Goal: Task Accomplishment & Management: Use online tool/utility

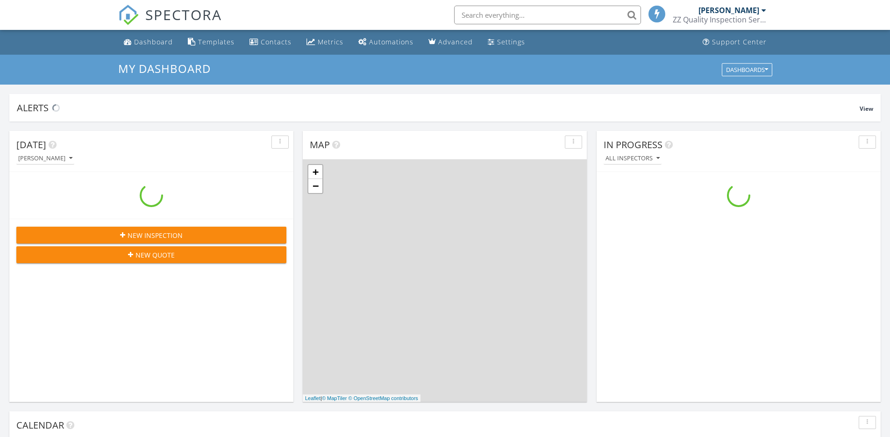
scroll to position [864, 904]
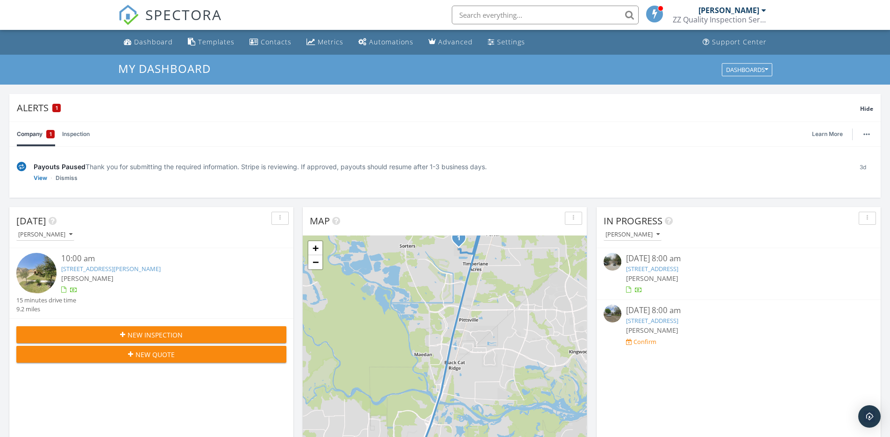
click at [665, 267] on link "[STREET_ADDRESS]" at bounding box center [652, 268] width 52 height 8
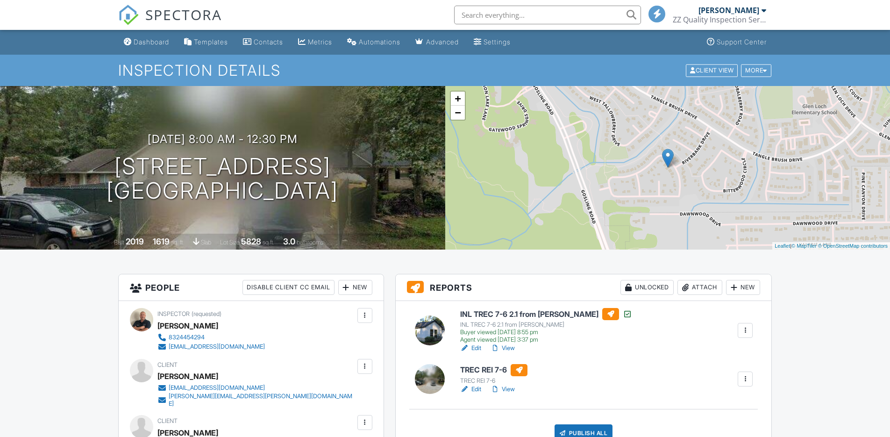
scroll to position [93, 0]
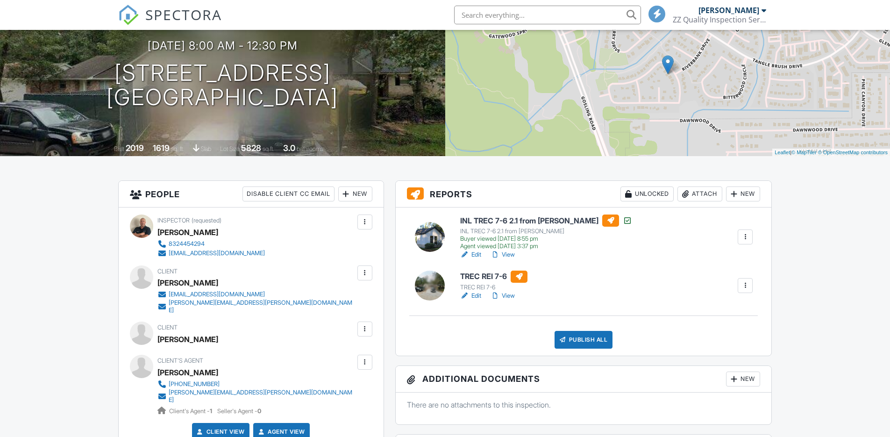
click at [745, 238] on div at bounding box center [744, 236] width 9 height 9
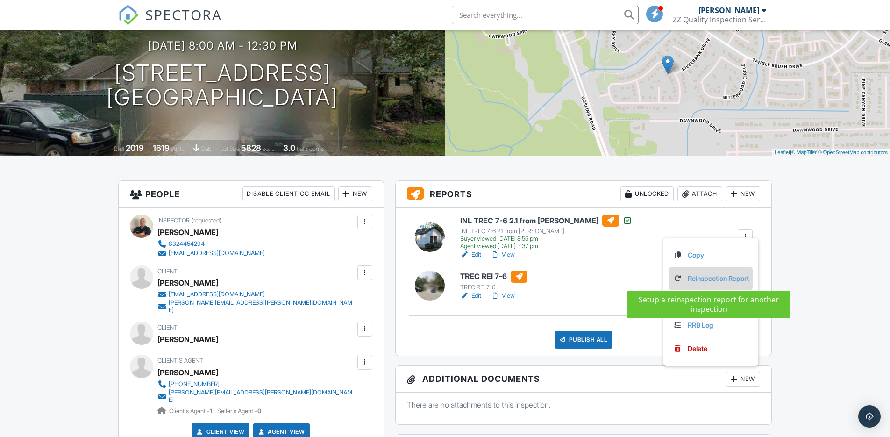
click at [706, 274] on link "Reinspection Report" at bounding box center [711, 278] width 76 height 10
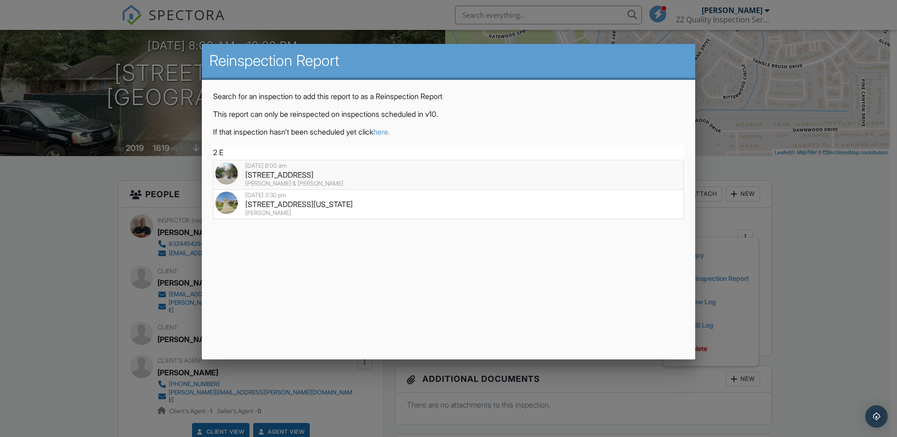
click at [300, 170] on div "[STREET_ADDRESS]" at bounding box center [448, 175] width 466 height 10
type input "[STREET_ADDRESS]"
